Goal: Complete application form

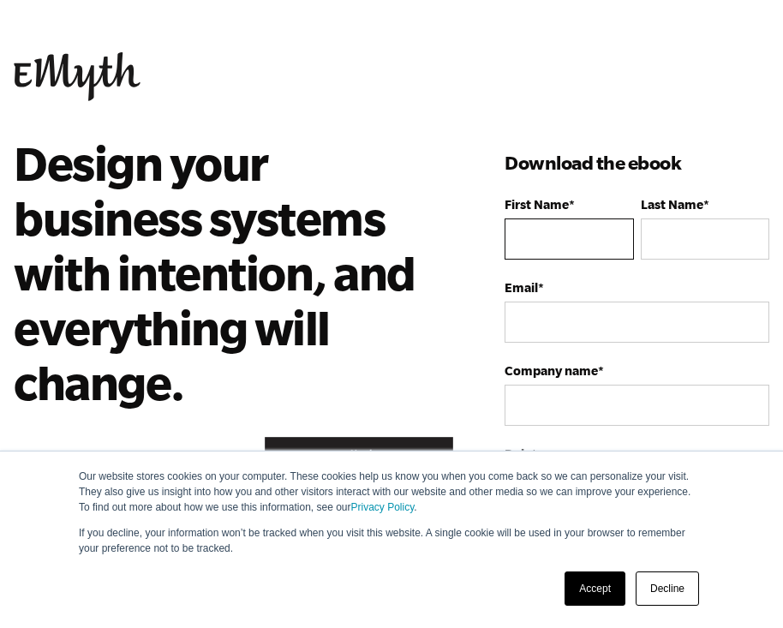
click at [610, 237] on input "First Name *" at bounding box center [568, 238] width 128 height 41
type input "[PERSON_NAME]"
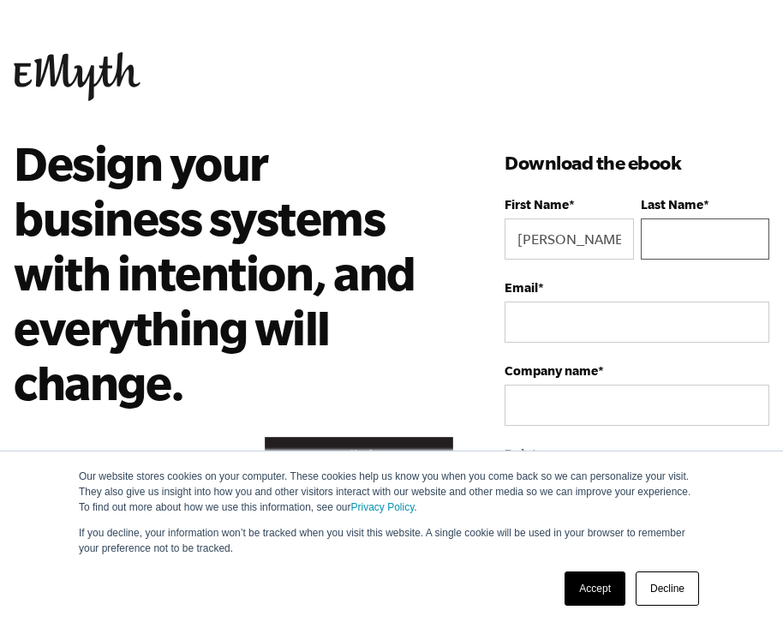
type input "[PERSON_NAME]"
type input "[EMAIL_ADDRESS][DOMAIN_NAME]"
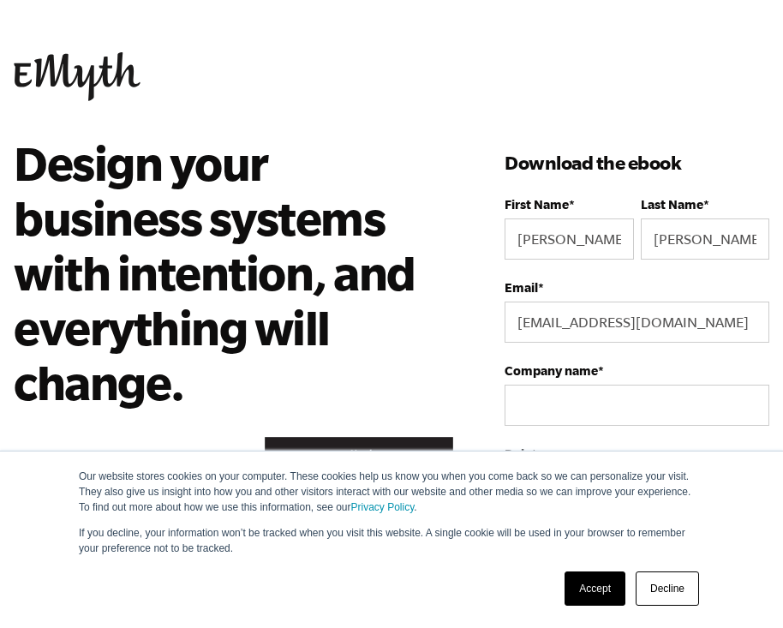
select select "[GEOGRAPHIC_DATA]"
type input "4809074680"
drag, startPoint x: 717, startPoint y: 240, endPoint x: 646, endPoint y: 237, distance: 71.1
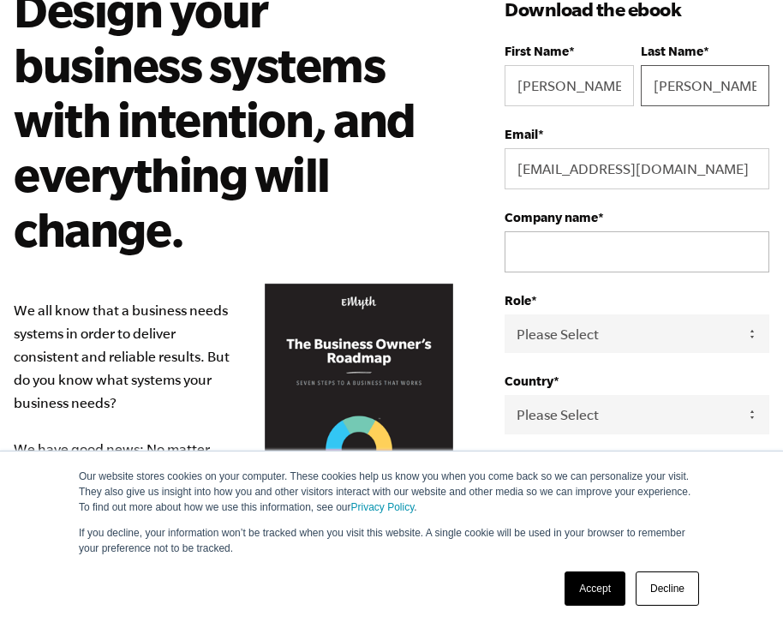
scroll to position [166, 0]
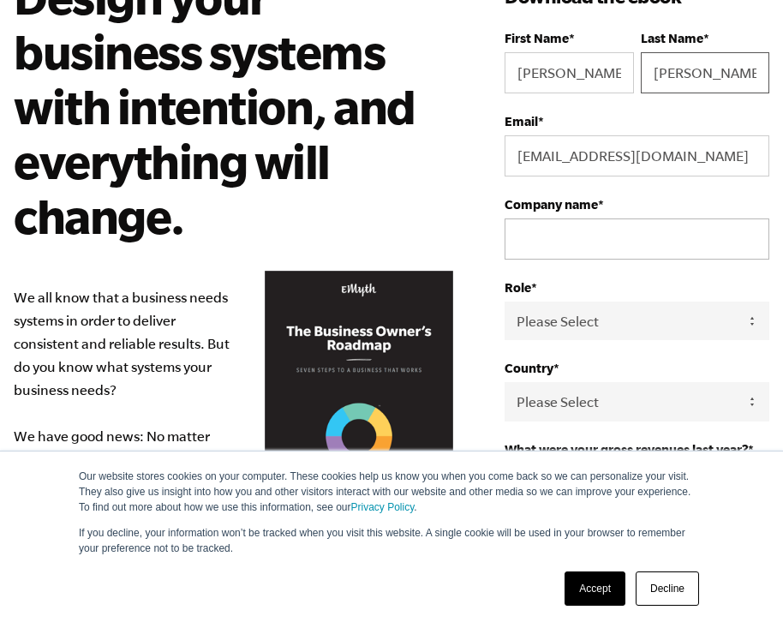
type input "[PERSON_NAME]"
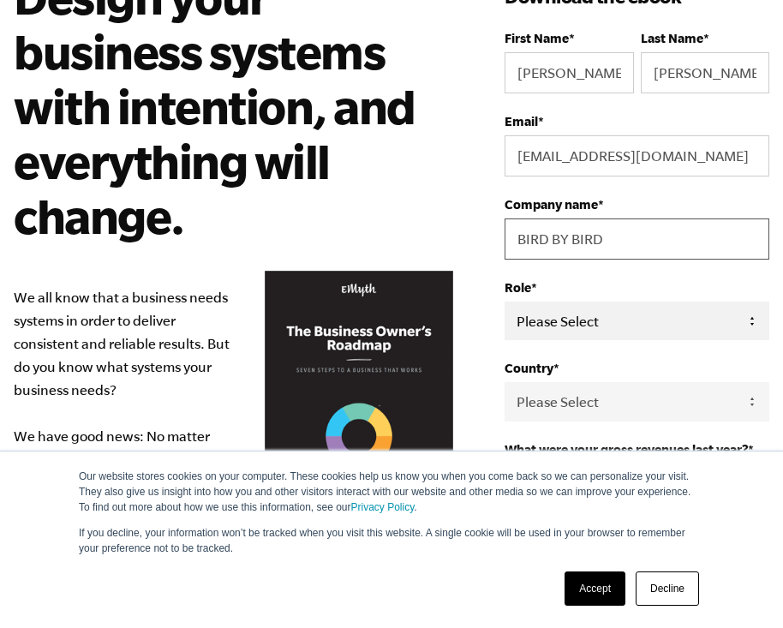
type input "BIRD BY BIRD"
select select "Partner / Co-Owner"
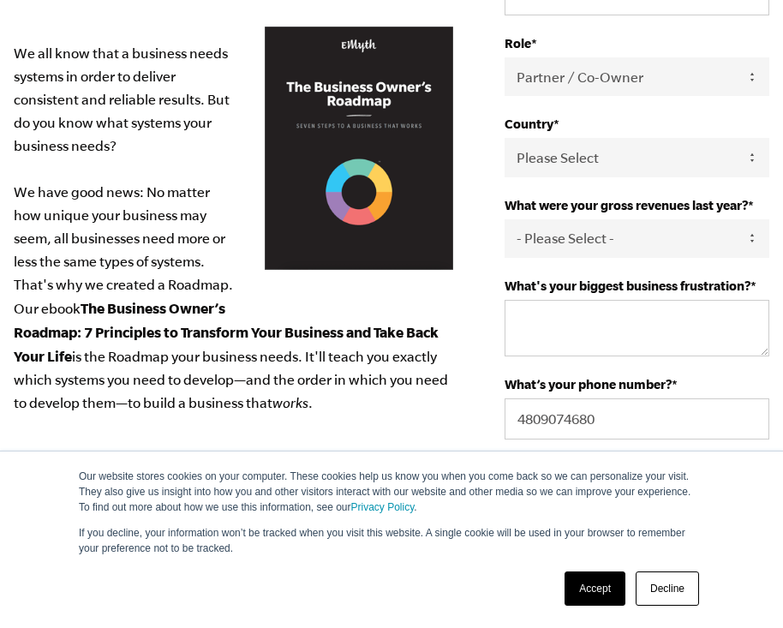
scroll to position [413, 0]
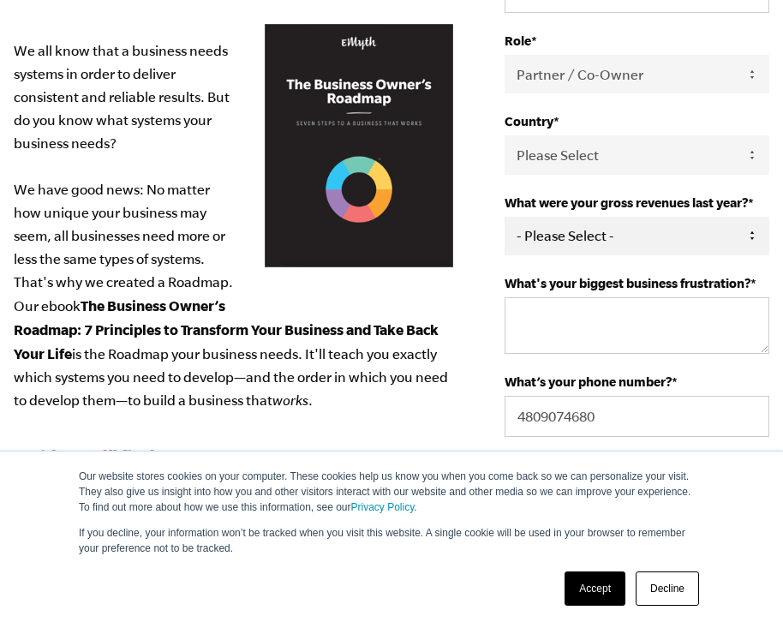
select select "276-500K"
click at [549, 327] on textarea "What's your biggest business frustration? *" at bounding box center [636, 325] width 265 height 57
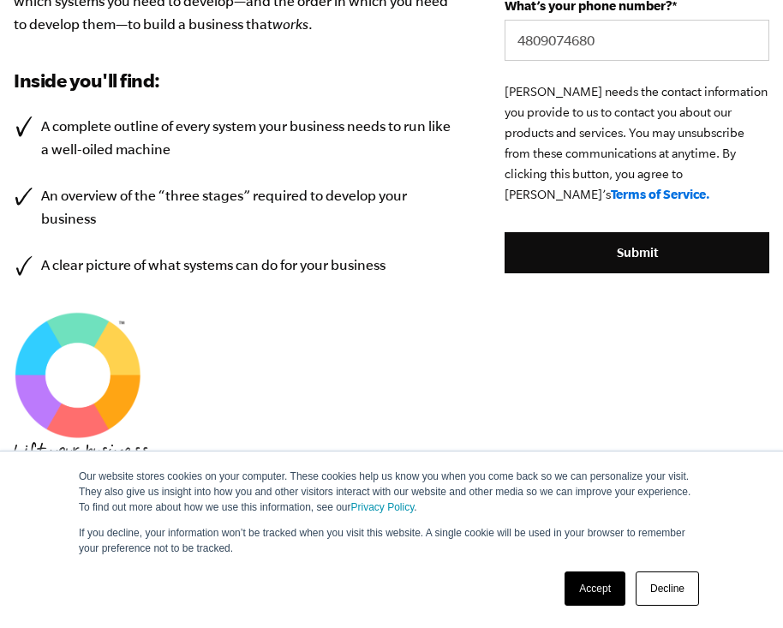
scroll to position [792, 0]
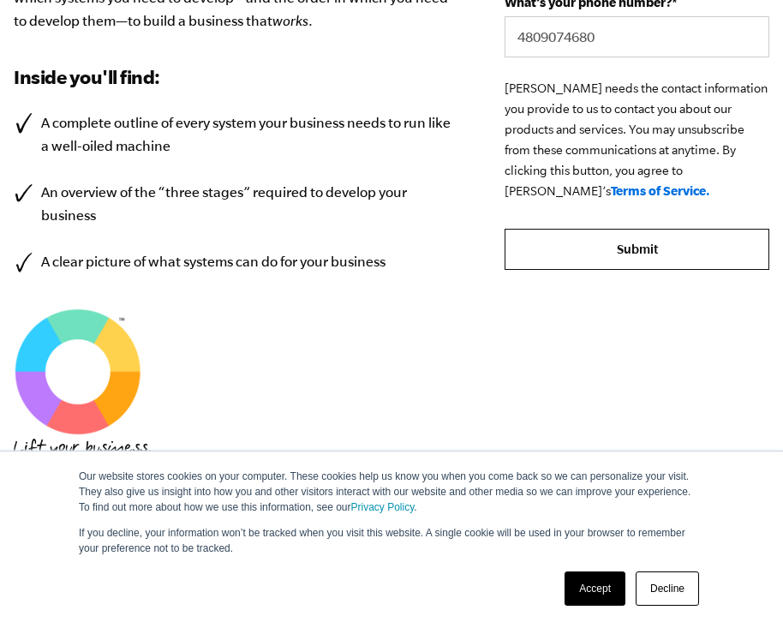
type textarea "STAFFING"
click at [633, 229] on input "Submit" at bounding box center [636, 249] width 265 height 41
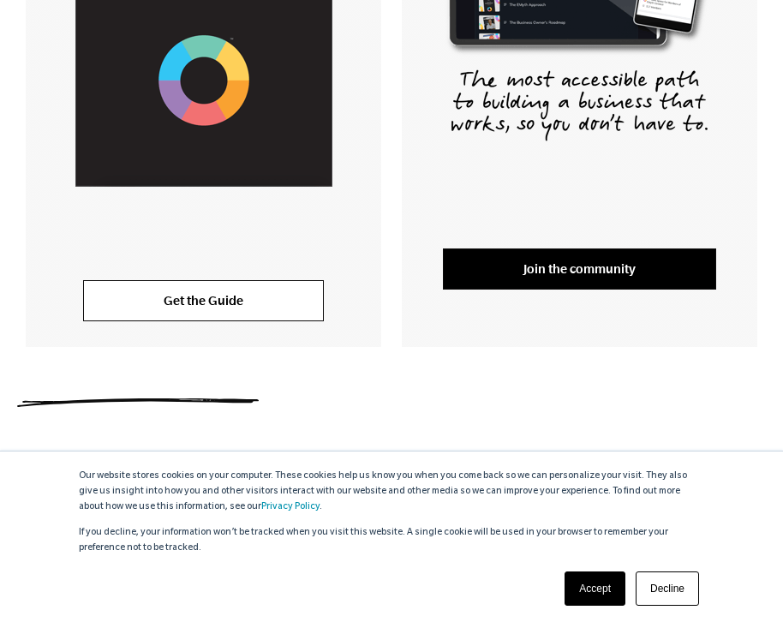
scroll to position [567, 0]
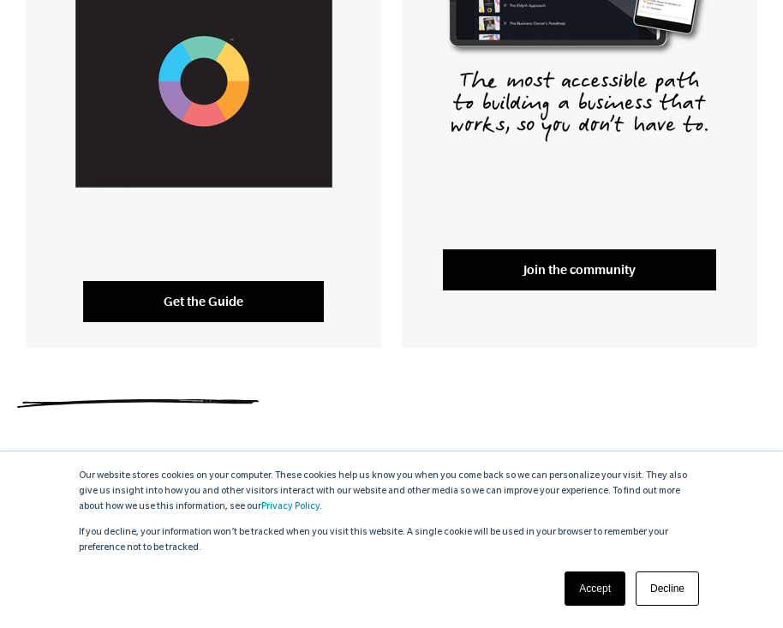
click at [210, 300] on link "Get the Guide" at bounding box center [203, 301] width 241 height 41
